Goal: Communication & Community: Answer question/provide support

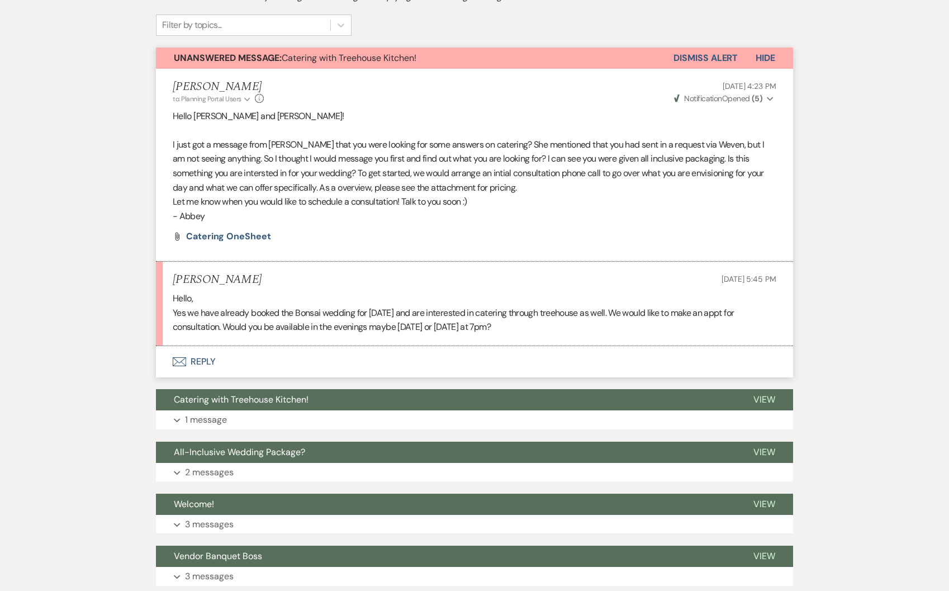
click at [212, 360] on button "Envelope Reply" at bounding box center [474, 361] width 637 height 31
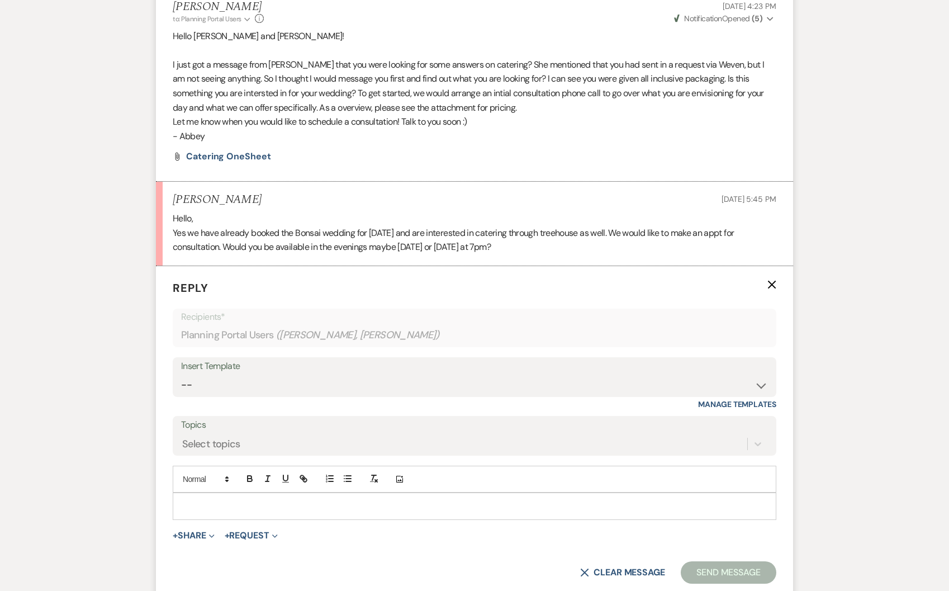
scroll to position [481, 0]
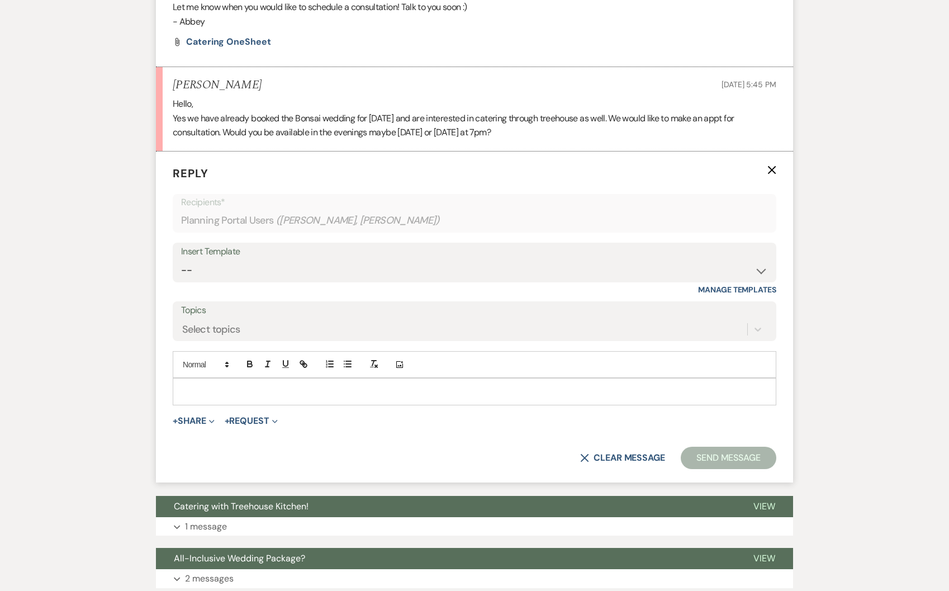
click at [210, 393] on p at bounding box center [475, 391] width 586 height 12
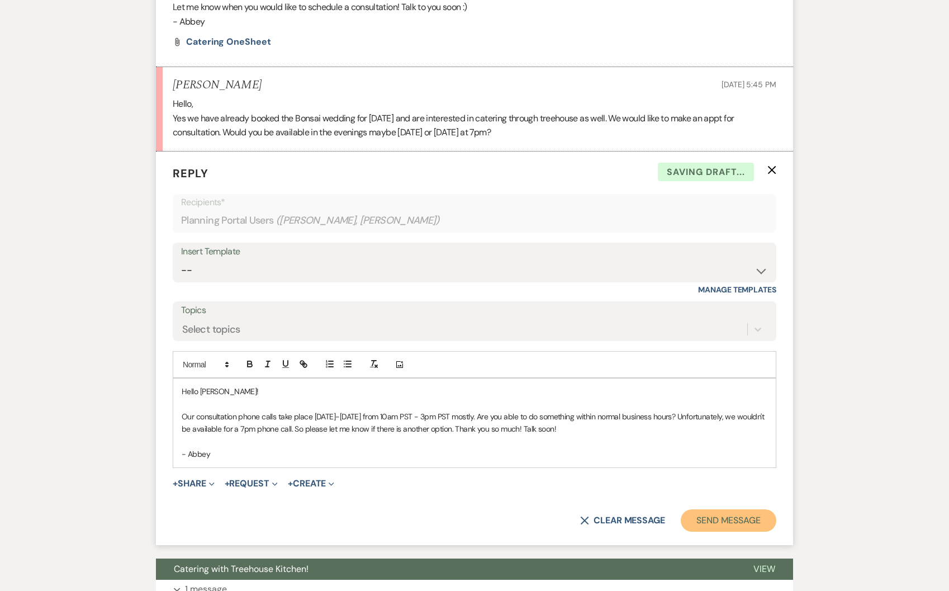
click at [727, 514] on button "Send Message" at bounding box center [729, 520] width 96 height 22
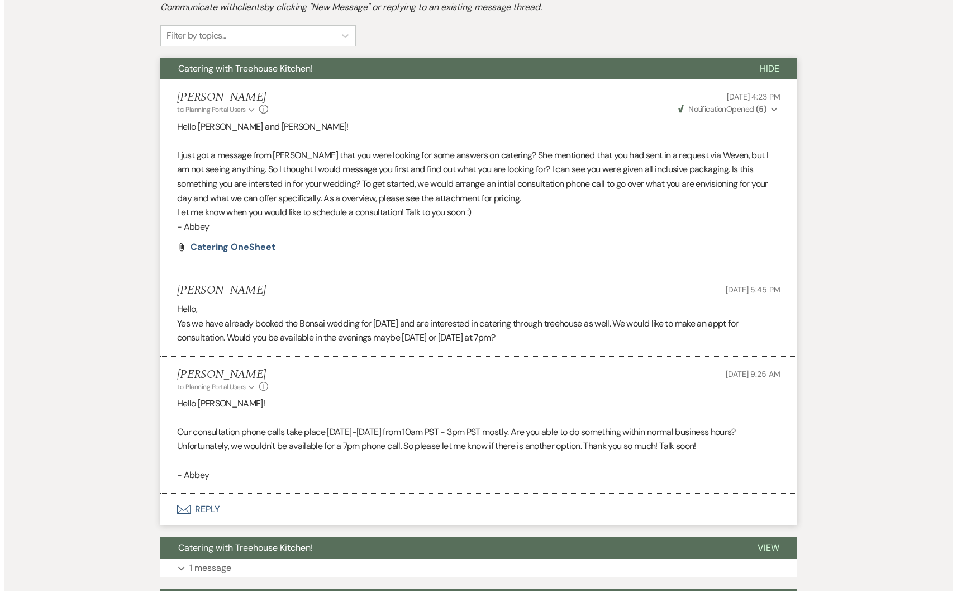
scroll to position [0, 0]
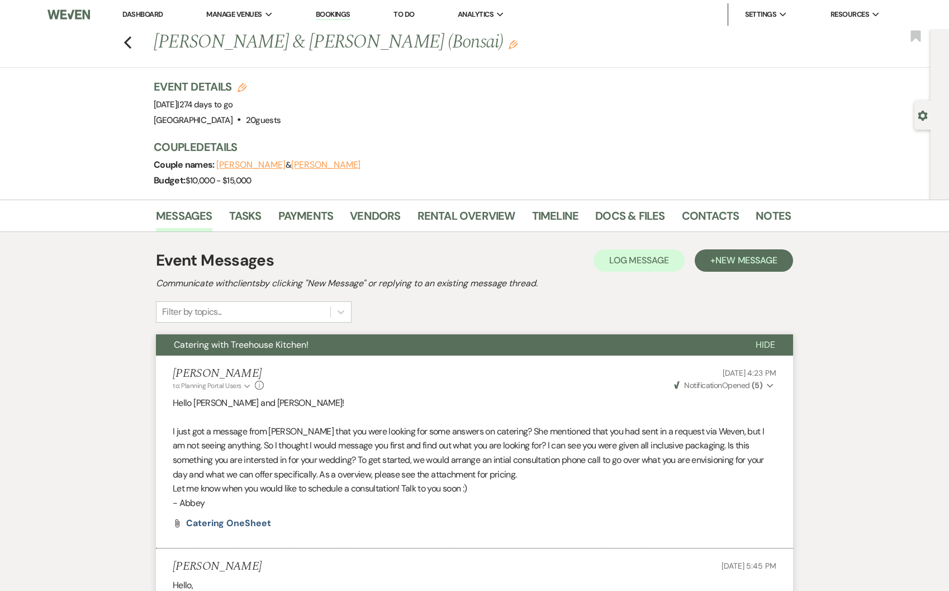
click at [146, 14] on link "Dashboard" at bounding box center [142, 13] width 40 height 9
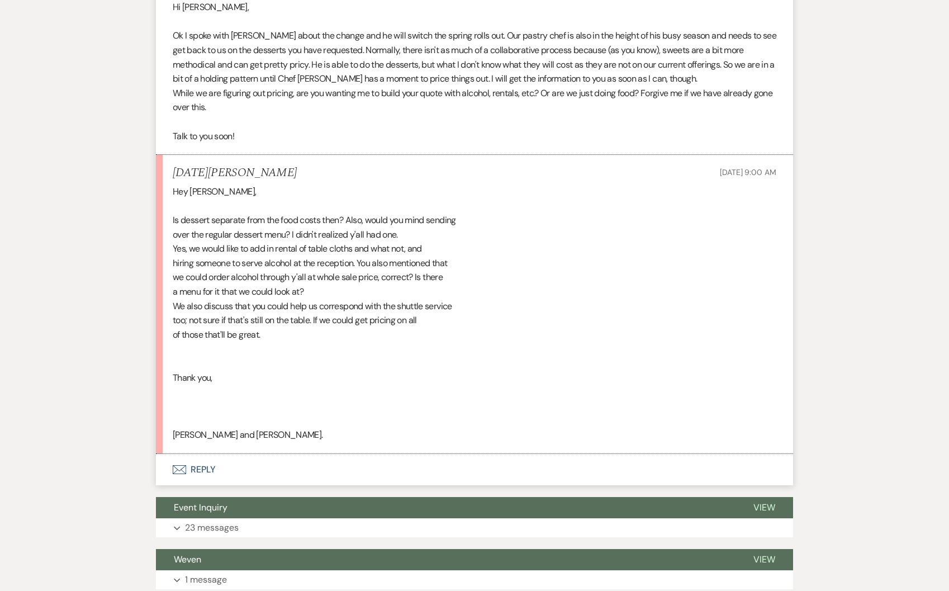
scroll to position [779, 0]
click at [198, 463] on button "Envelope Reply" at bounding box center [474, 468] width 637 height 31
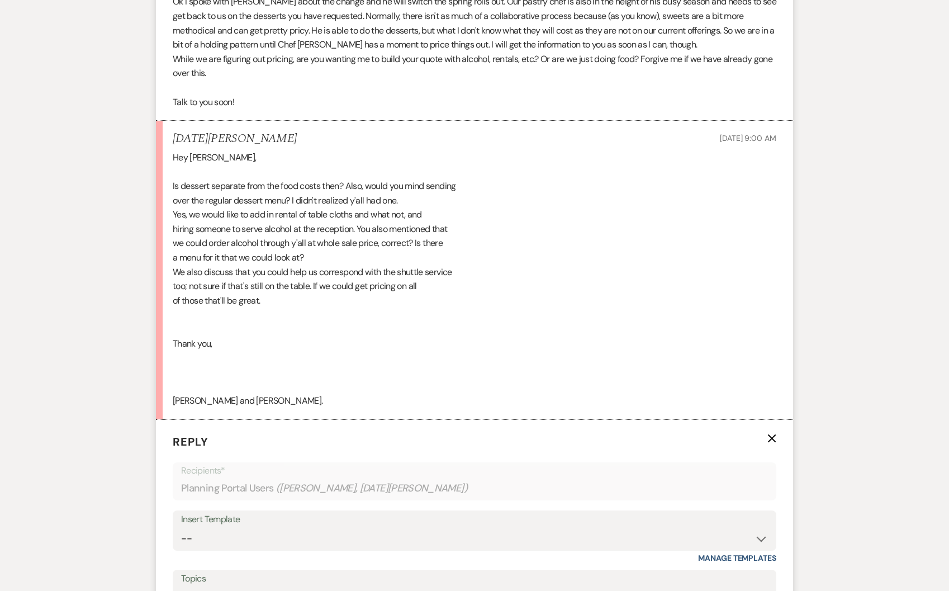
scroll to position [965, 0]
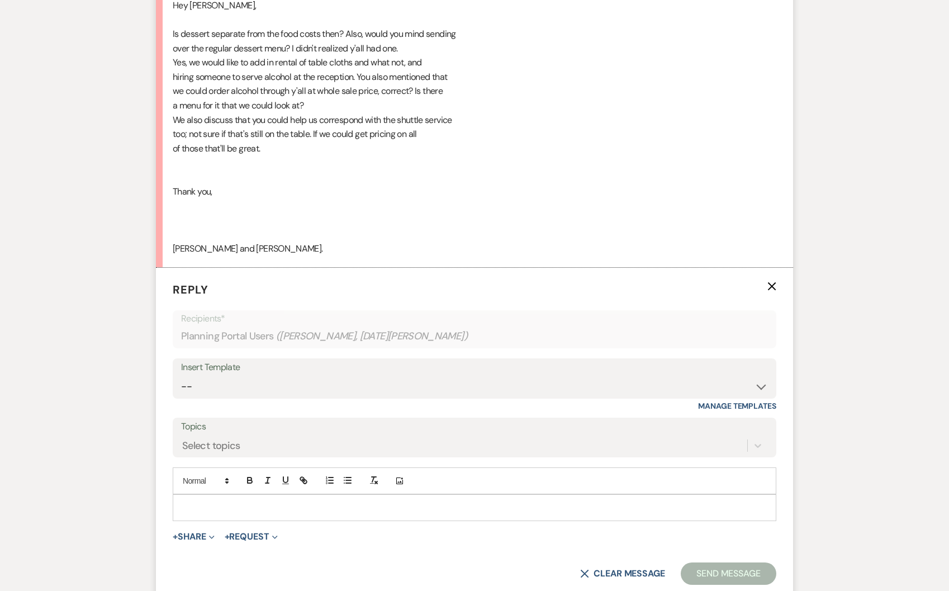
click at [215, 500] on div at bounding box center [474, 508] width 602 height 26
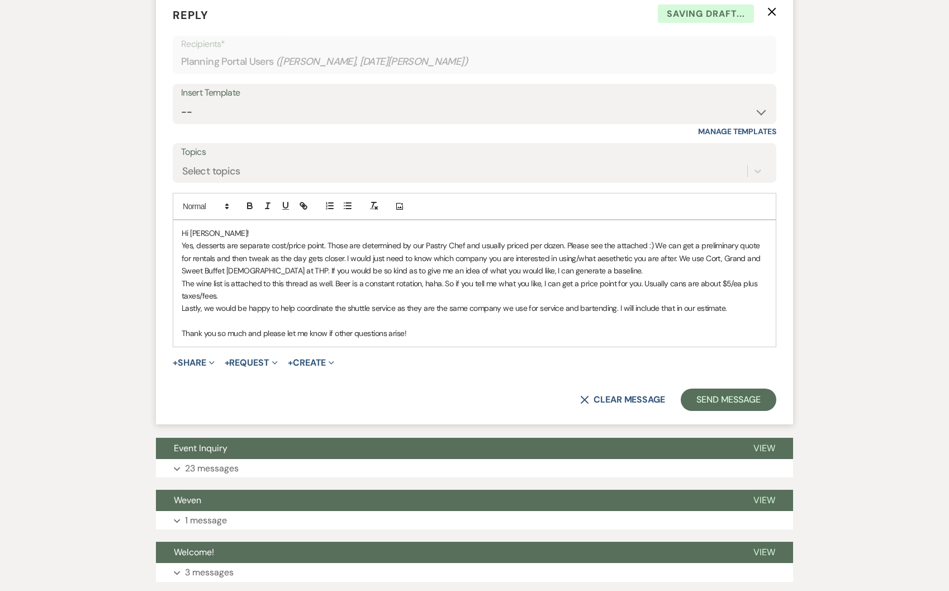
scroll to position [1318, 0]
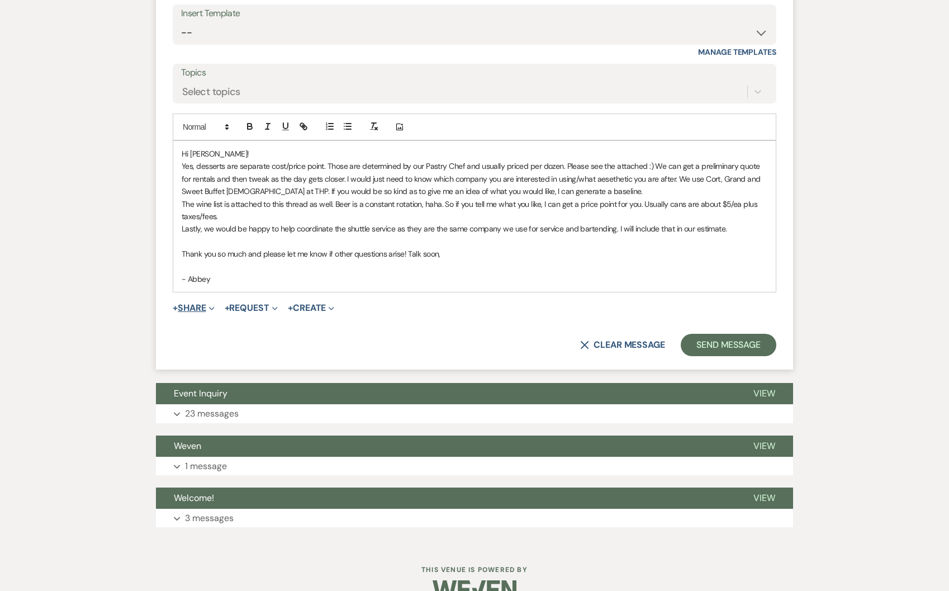
click at [215, 306] on icon "Expand" at bounding box center [212, 309] width 6 height 6
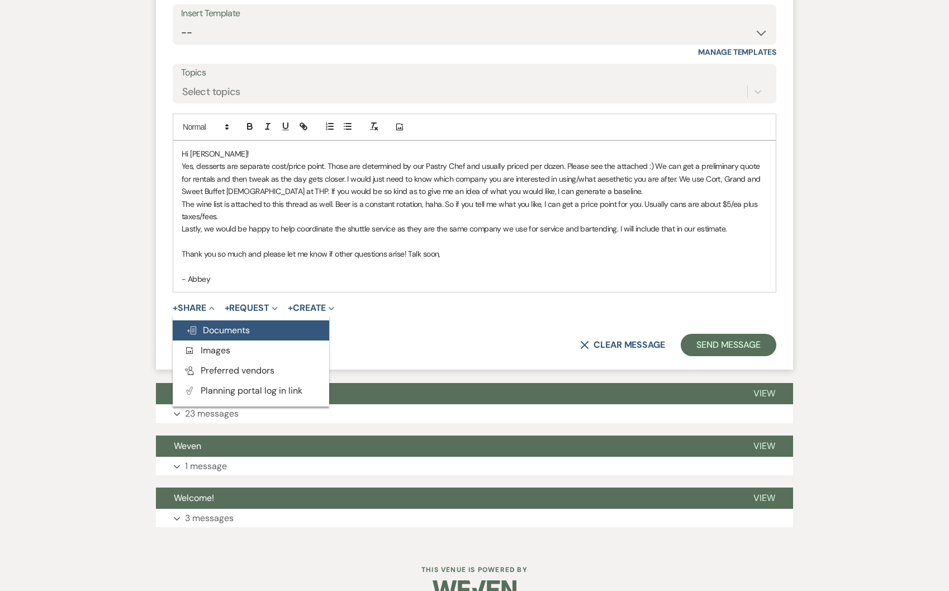
click at [259, 334] on button "Doc Upload Documents" at bounding box center [251, 330] width 156 height 20
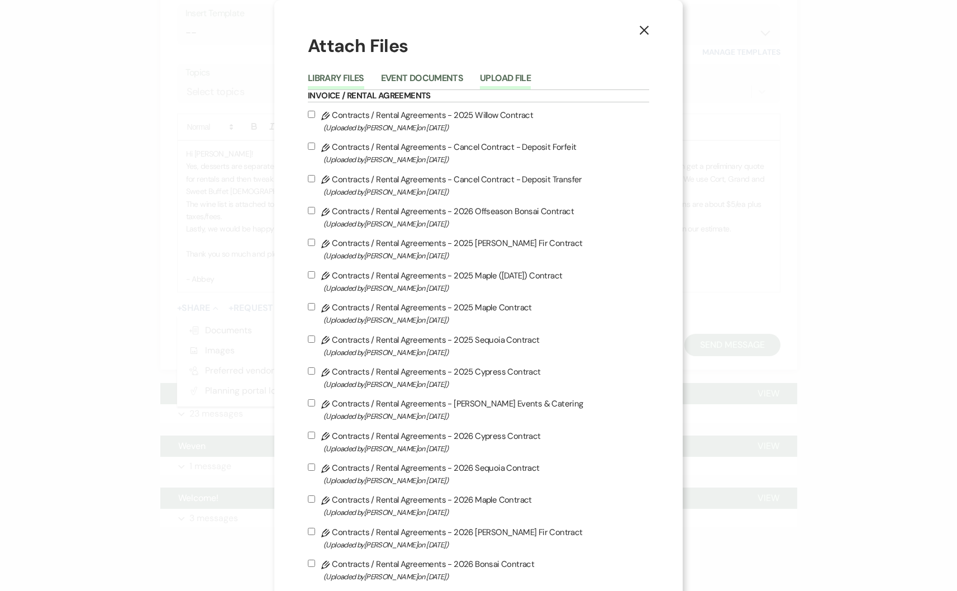
click at [509, 74] on button "Upload File" at bounding box center [505, 82] width 51 height 16
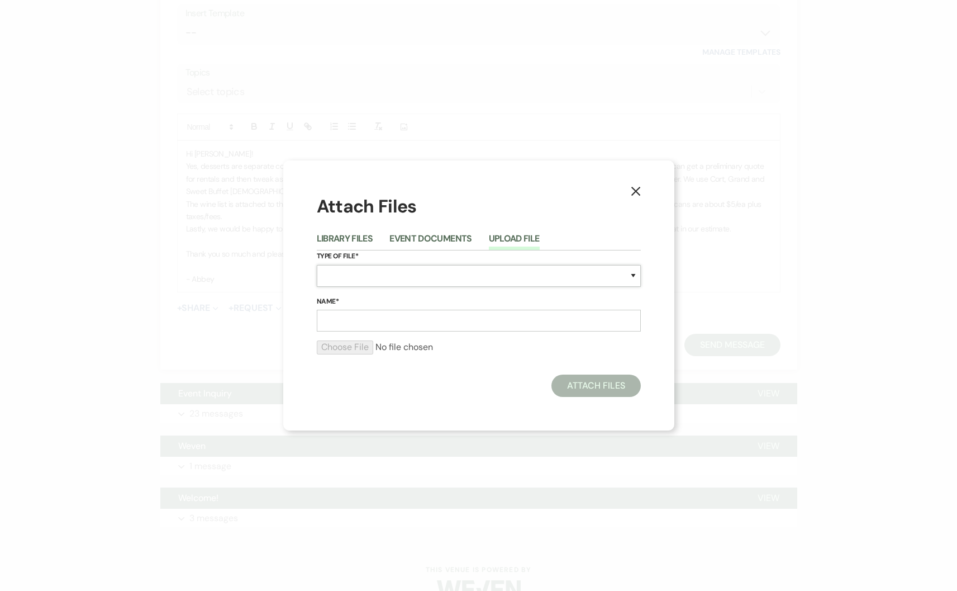
click at [379, 277] on select "Special Event Insurance Vendor Certificate of Insurance Contracts / Rental Agre…" at bounding box center [479, 276] width 324 height 22
select select "66"
click at [401, 310] on input "Name*" at bounding box center [479, 321] width 324 height 22
type input "THK Wine List"
click at [336, 343] on input "file" at bounding box center [479, 346] width 324 height 13
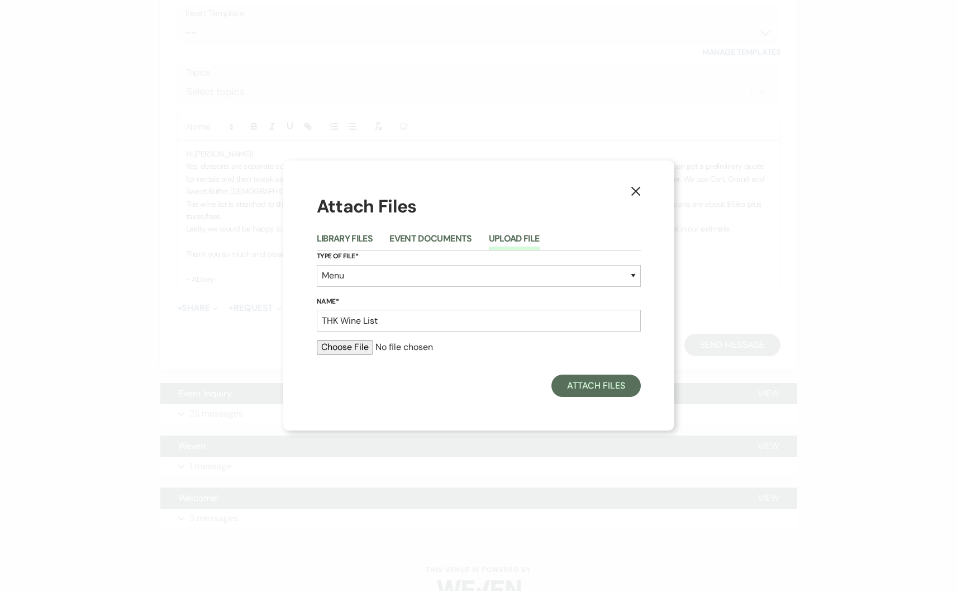
type input "C:\fakepath\THP Wedding Wine List (3).pdf"
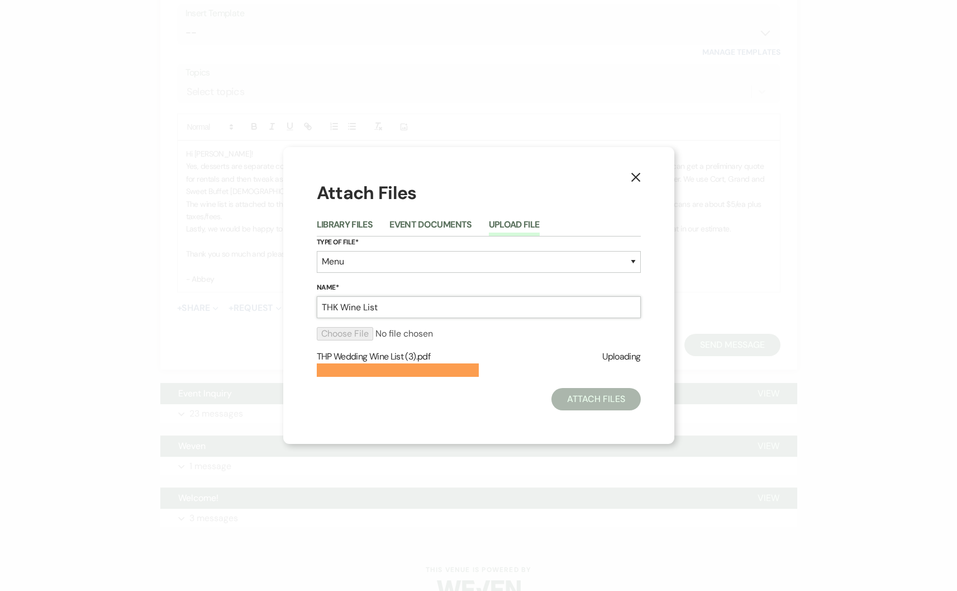
click at [343, 305] on input "THK Wine List" at bounding box center [479, 307] width 324 height 22
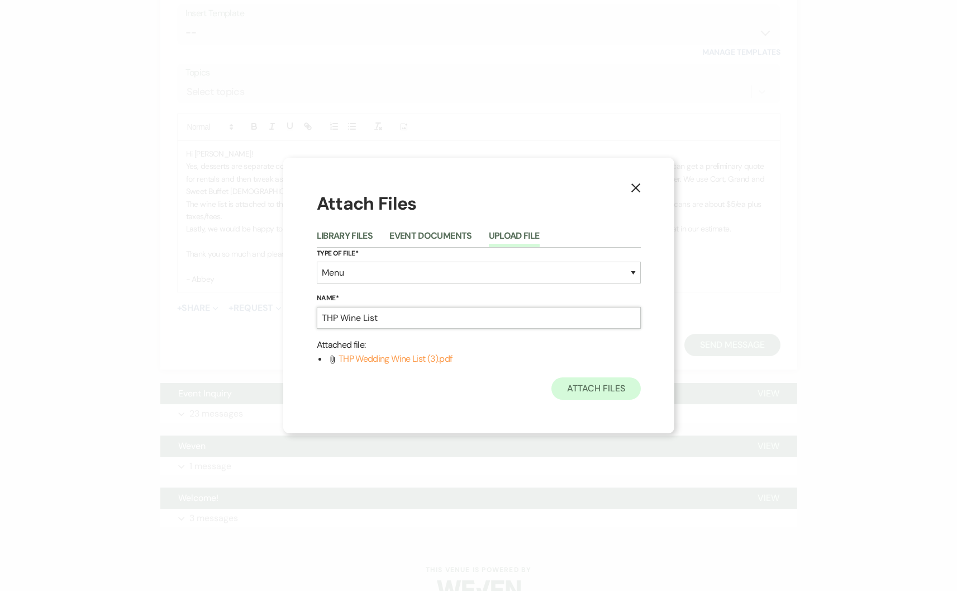
type input "THP Wine List"
click at [588, 392] on button "Attach Files" at bounding box center [596, 388] width 89 height 22
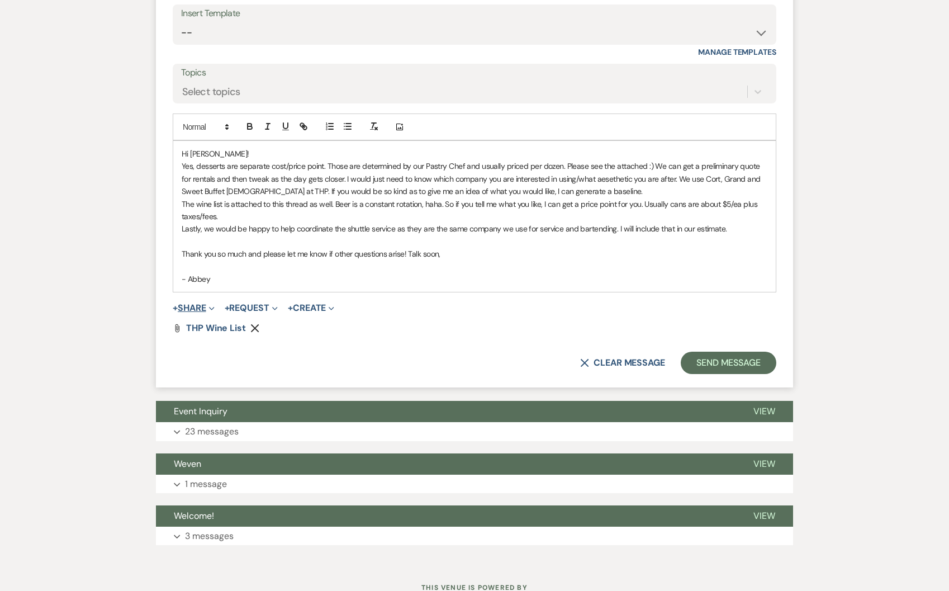
click at [189, 309] on button "+ Share Expand" at bounding box center [194, 307] width 42 height 9
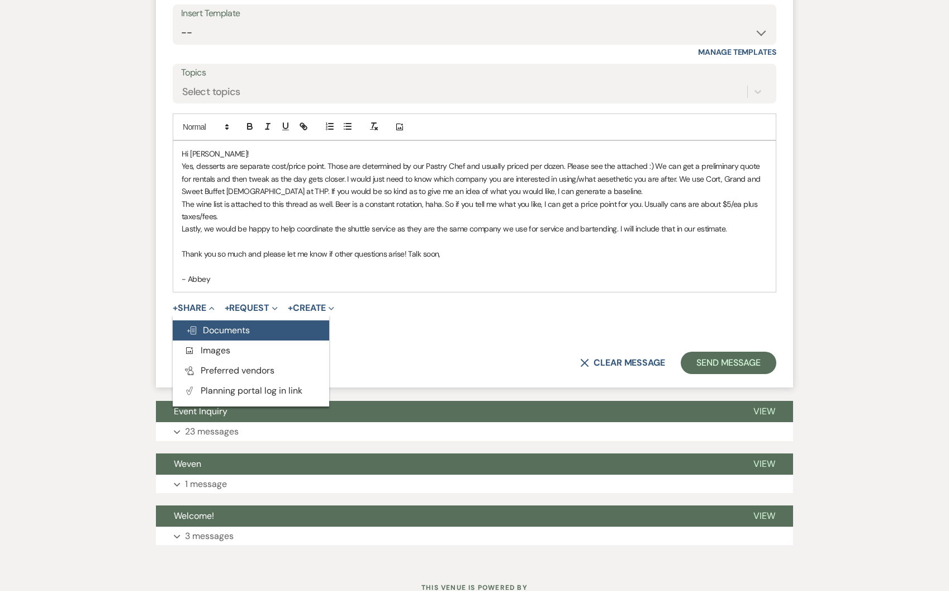
click at [225, 335] on span "Doc Upload Documents" at bounding box center [218, 330] width 64 height 12
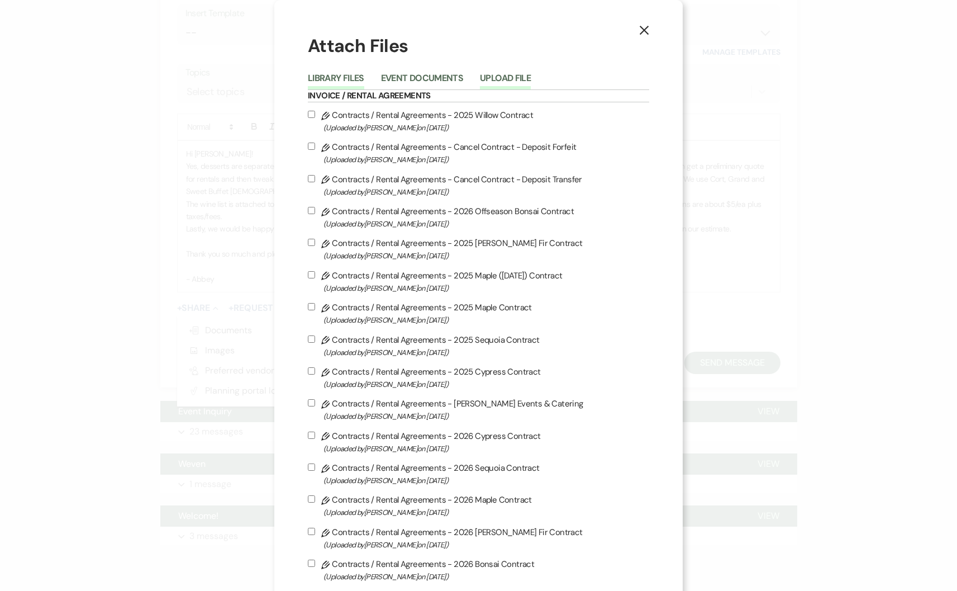
click at [501, 79] on button "Upload File" at bounding box center [505, 82] width 51 height 16
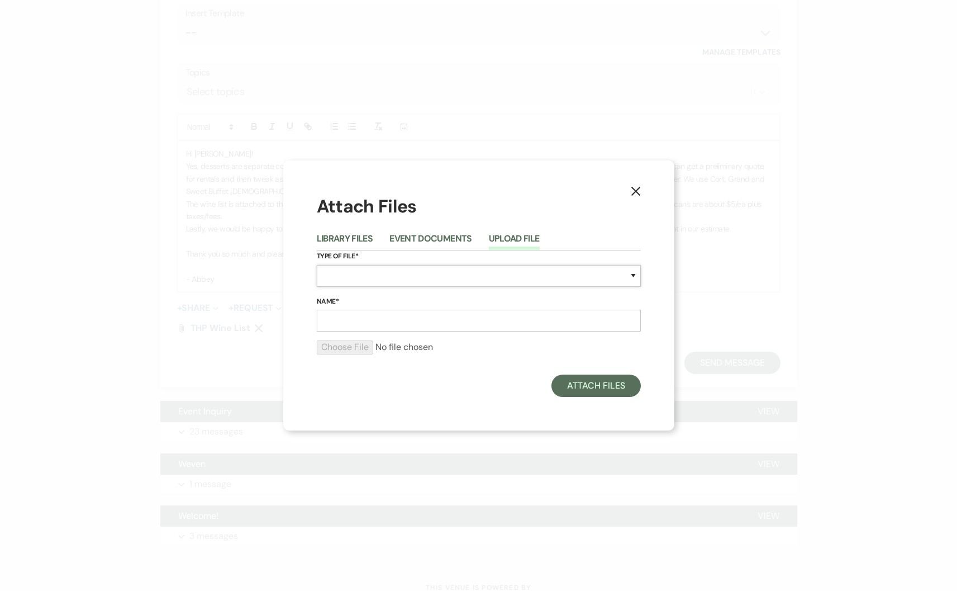
click at [364, 268] on select "Special Event Insurance Vendor Certificate of Insurance Contracts / Rental Agre…" at bounding box center [479, 276] width 324 height 22
select select "66"
click at [349, 314] on input "Name*" at bounding box center [479, 321] width 324 height 22
type input "Dessert Offerings"
click at [359, 351] on input "file" at bounding box center [479, 346] width 324 height 13
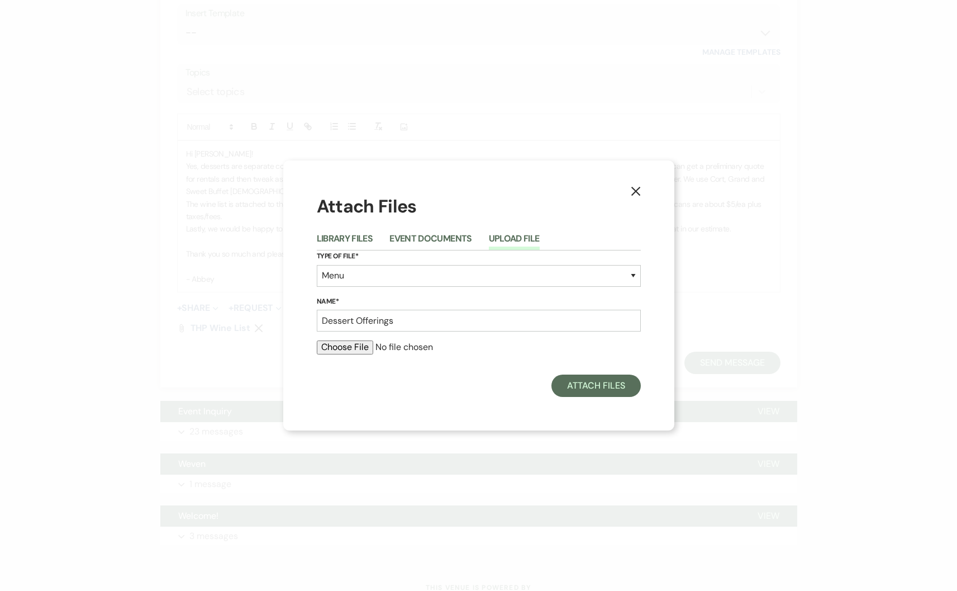
type input "C:\fakepath\Wedding Cake Menu (1).pdf"
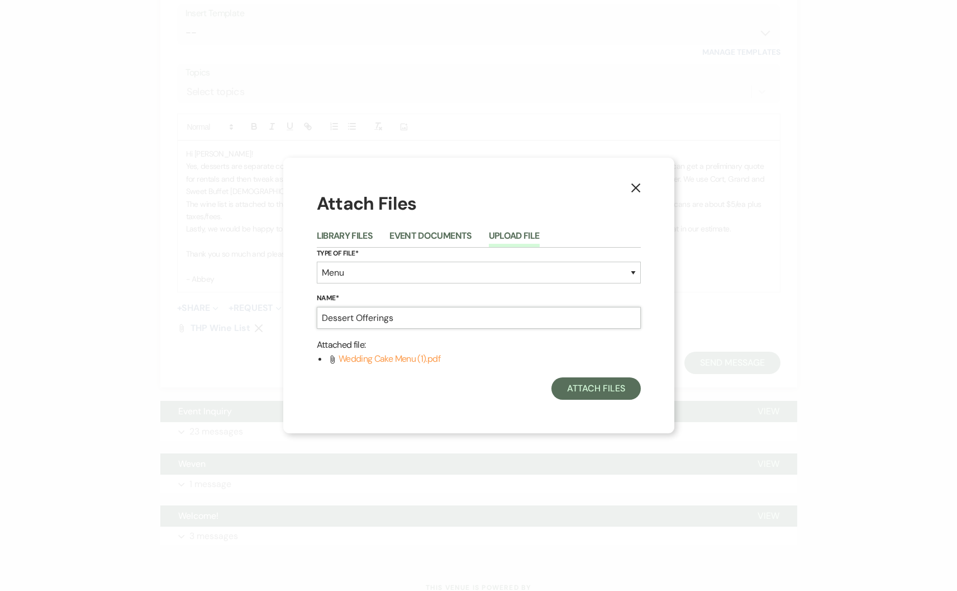
drag, startPoint x: 420, startPoint y: 317, endPoint x: 267, endPoint y: 303, distance: 153.2
click at [267, 303] on div "X Attach Files Library Files Event Documents Upload File Type of File* Special …" at bounding box center [478, 295] width 957 height 591
